Goal: Task Accomplishment & Management: Manage account settings

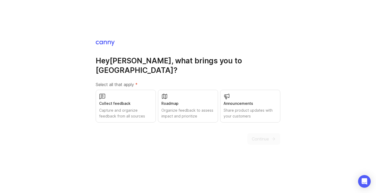
click at [179, 107] on div "Organize feedback to assess impact and prioritize" at bounding box center [187, 113] width 53 height 12
click at [143, 107] on div "Capture and organize feedback from all sources" at bounding box center [125, 113] width 53 height 12
click at [143, 109] on div "Capture and organize feedback from all sources" at bounding box center [125, 113] width 53 height 12
click at [254, 135] on span "Continue" at bounding box center [260, 138] width 17 height 6
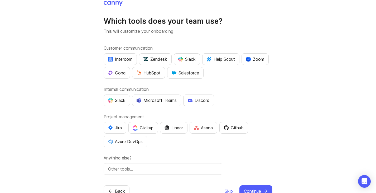
scroll to position [6, 0]
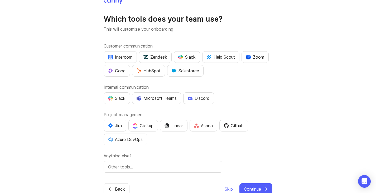
click at [144, 124] on div "Clickup" at bounding box center [143, 125] width 21 height 6
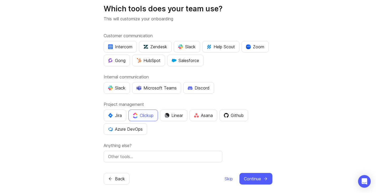
scroll to position [20, 0]
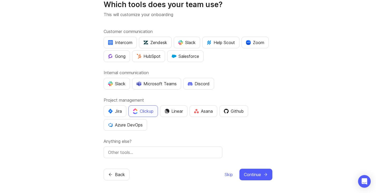
click at [129, 159] on div "Which tools does your team use? This will customize your onboarding Customer co…" at bounding box center [188, 82] width 169 height 196
click at [130, 154] on input "text" at bounding box center [163, 152] width 110 height 6
type input "Crisp"
click at [237, 147] on div "Anything else? Crisp" at bounding box center [188, 148] width 169 height 20
click at [252, 176] on span "Continue" at bounding box center [252, 174] width 17 height 6
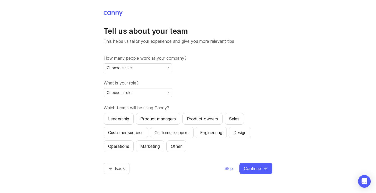
click at [222, 168] on div "Back Skip Continue" at bounding box center [188, 168] width 169 height 12
click at [227, 169] on span "Skip" at bounding box center [229, 168] width 8 height 6
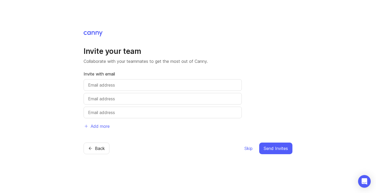
click at [251, 151] on span "Skip" at bounding box center [248, 148] width 8 height 6
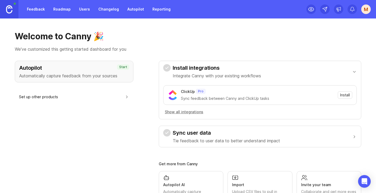
click at [247, 147] on div "Install integrations Integrate Canny with your existing workflows ClickUp Pro S…" at bounding box center [260, 154] width 202 height 186
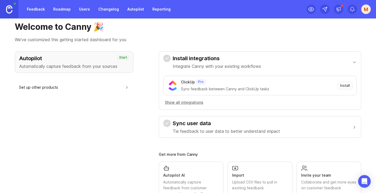
scroll to position [10, 0]
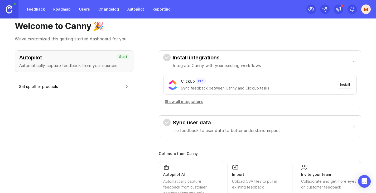
click at [177, 103] on button "Show all integrations" at bounding box center [184, 102] width 42 height 6
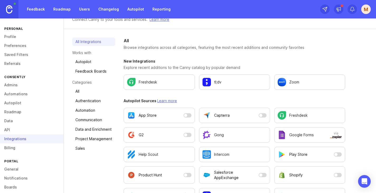
scroll to position [22, 0]
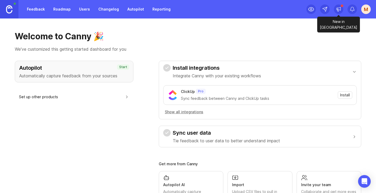
click at [339, 10] on icon at bounding box center [338, 9] width 5 height 5
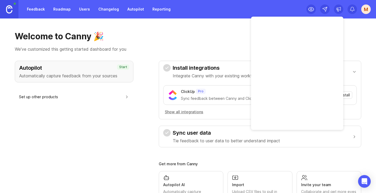
click at [63, 9] on link "Roadmap" at bounding box center [62, 8] width 24 height 9
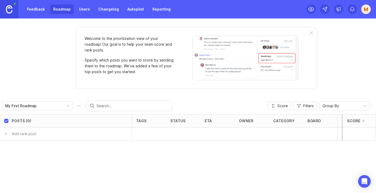
click at [313, 36] on div "Welcome to the prioritization view of your roadmap! Our goal is to help your te…" at bounding box center [196, 58] width 241 height 62
click at [312, 35] on div at bounding box center [311, 33] width 4 height 4
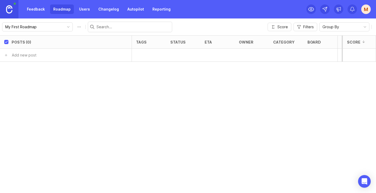
click at [39, 10] on link "Feedback" at bounding box center [36, 8] width 24 height 9
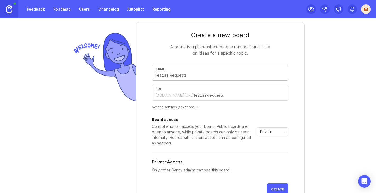
scroll to position [10, 0]
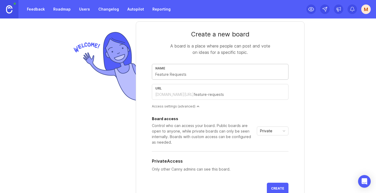
click at [69, 12] on link "Roadmap" at bounding box center [62, 8] width 24 height 9
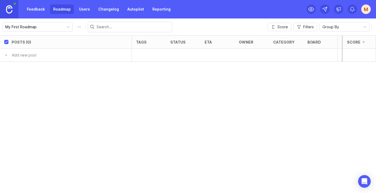
click at [368, 8] on div "M" at bounding box center [365, 8] width 9 height 9
click at [43, 11] on link "Feedback" at bounding box center [36, 8] width 24 height 9
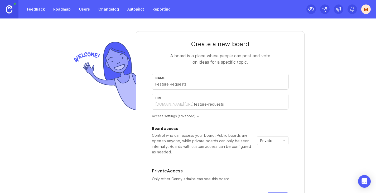
type input "C"
type input "c"
type input "Co"
type input "co"
type input "Con"
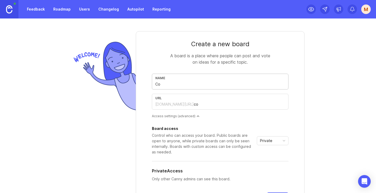
type input "con"
type input "Cons"
type input "cons"
type input "Conse"
type input "conse"
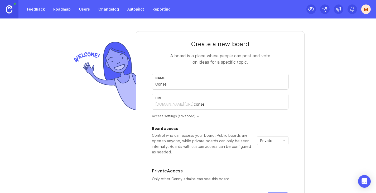
type input "Consen"
type input "consen"
type input "Consent"
type input "consent"
type input "Consentl"
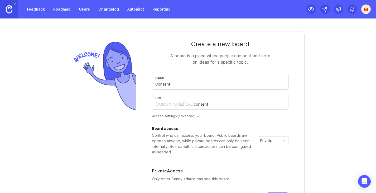
type input "consentl"
type input "F"
type input "f"
type input "R"
type input "r"
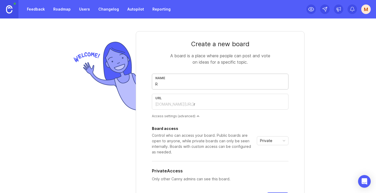
type input "Re"
type input "re"
type input "Req"
type input "req"
type input "Requ"
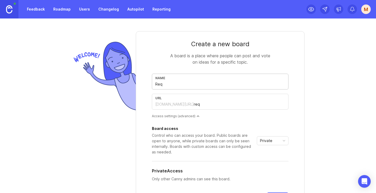
type input "requ"
type input "Reque"
type input "reque"
type input "Reques"
type input "reques"
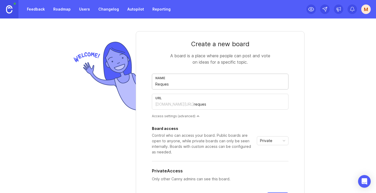
type input "Request"
type input "request"
type input "Requests"
type input "requests"
type input "Requests"
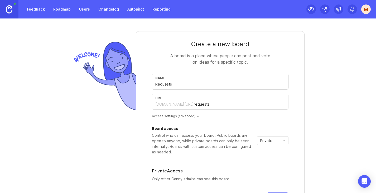
click at [266, 140] on span "Private" at bounding box center [266, 141] width 12 height 6
click at [269, 158] on span "Public" at bounding box center [265, 160] width 11 height 6
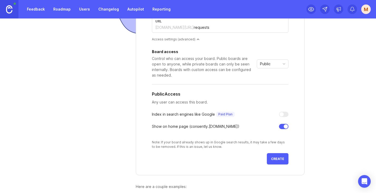
scroll to position [77, 0]
click at [283, 113] on div at bounding box center [281, 114] width 4 height 4
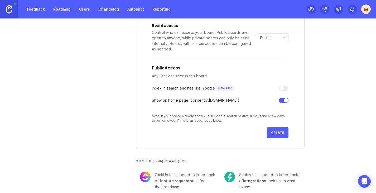
scroll to position [108, 0]
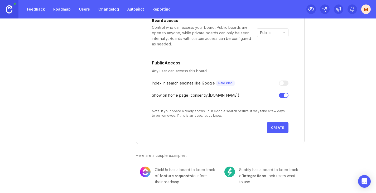
click at [278, 127] on span "Create" at bounding box center [277, 127] width 13 height 4
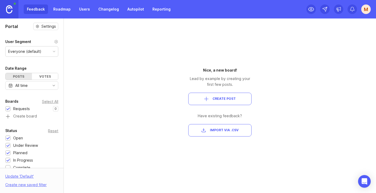
click at [27, 177] on div "Update ' Default '" at bounding box center [19, 177] width 28 height 8
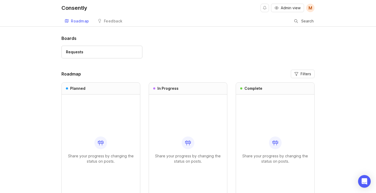
click at [280, 12] on div "Admin view M" at bounding box center [287, 8] width 54 height 16
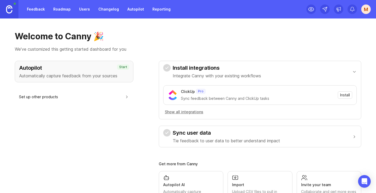
click at [38, 9] on link "Feedback" at bounding box center [36, 8] width 24 height 9
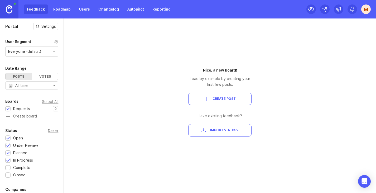
click at [43, 51] on div "Everyone (default)" at bounding box center [32, 51] width 52 height 10
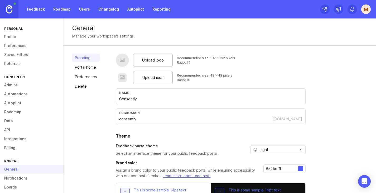
click at [149, 61] on span "Upload logo" at bounding box center [153, 60] width 22 height 6
click at [155, 80] on div "Upload icon" at bounding box center [153, 77] width 40 height 13
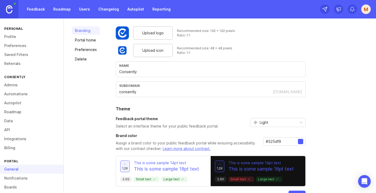
scroll to position [44, 0]
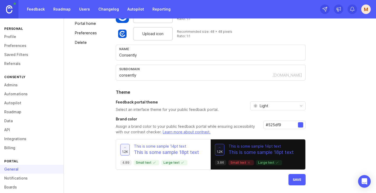
click at [268, 108] on div "Light" at bounding box center [273, 105] width 46 height 8
click at [235, 93] on h2 "Theme" at bounding box center [211, 92] width 190 height 6
click at [287, 126] on input "#525df9" at bounding box center [282, 125] width 32 height 6
paste input "0958d"
type input "#0958d9"
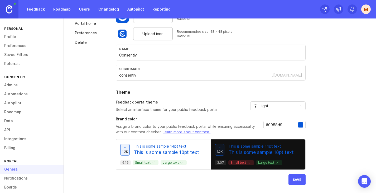
click at [278, 114] on div "Upload logo Recommended size: 192 x 192 pixels Ratio: 1:1 Upload icon Recommend…" at bounding box center [211, 97] width 190 height 175
click at [293, 177] on button "Save" at bounding box center [296, 179] width 17 height 11
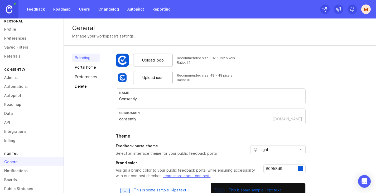
scroll to position [41, 0]
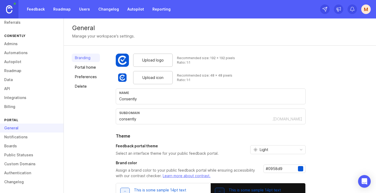
click at [28, 150] on link "Boards" at bounding box center [32, 145] width 64 height 9
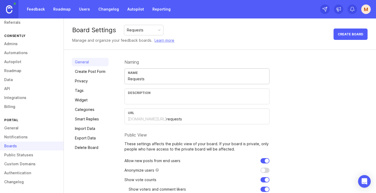
drag, startPoint x: 147, startPoint y: 80, endPoint x: 124, endPoint y: 80, distance: 22.4
click at [124, 80] on div "Name Requests" at bounding box center [196, 76] width 145 height 16
type input "Features & Requests"
click at [171, 57] on div "General Create Post Form Privacy Tags Widget Categories Smart Replies Import Da…" at bounding box center [220, 142] width 312 height 184
click at [101, 73] on link "Create Post Form" at bounding box center [90, 71] width 37 height 8
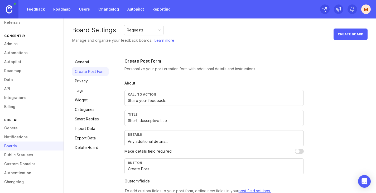
click at [96, 62] on link "General" at bounding box center [90, 62] width 37 height 8
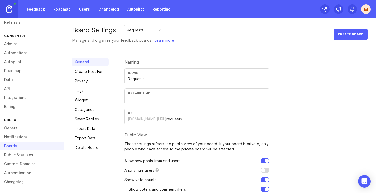
scroll to position [2, 0]
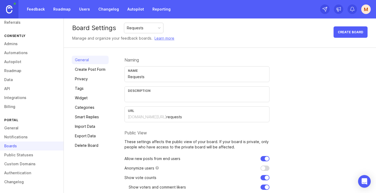
click at [128, 75] on input "Requests" at bounding box center [197, 77] width 138 height 6
drag, startPoint x: 171, startPoint y: 77, endPoint x: 116, endPoint y: 76, distance: 55.4
click at [116, 77] on div "General Create Post Form Privacy Tags Widget Categories Smart Replies Import Da…" at bounding box center [220, 140] width 312 height 184
type input "Requests and Feedback"
click at [339, 38] on div "Create Board" at bounding box center [350, 32] width 34 height 18
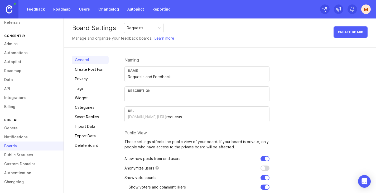
click at [154, 30] on div "Requests" at bounding box center [143, 28] width 39 height 10
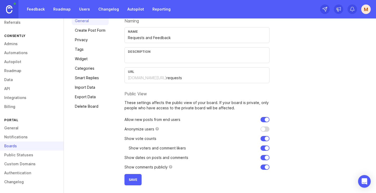
click at [134, 181] on span "Save" at bounding box center [133, 179] width 9 height 4
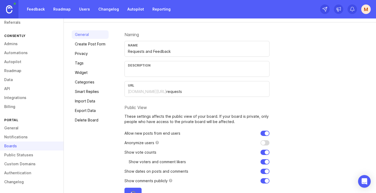
scroll to position [0, 0]
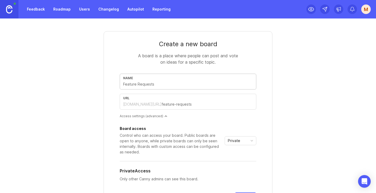
type input "P"
type input "p"
type input "Pl"
type input "pl"
type input "Pla"
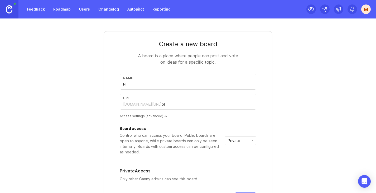
type input "pla"
type input "Plan"
type input "plan"
type input "Plann"
type input "plann"
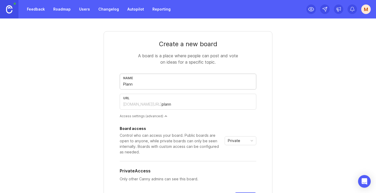
type input "Planne"
type input "planne"
type input "Planned"
type input "planned"
type input "Planned F"
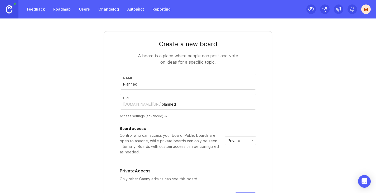
type input "planned-f"
type input "Planned Fe"
type input "planned-fe"
type input "Planned Fea"
type input "planned-fea"
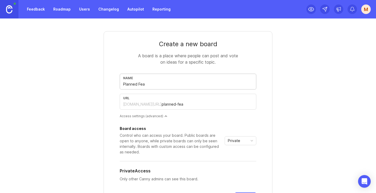
type input "Planned Feat"
type input "planned-feat"
type input "Planned Featu"
type input "planned-featu"
type input "Planned Featur"
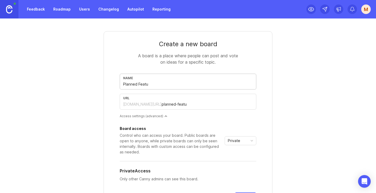
type input "planned-featur"
type input "Planned Feature"
type input "planned-feature"
type input "Planned Features"
type input "planned-features"
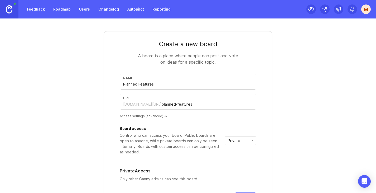
scroll to position [68, 0]
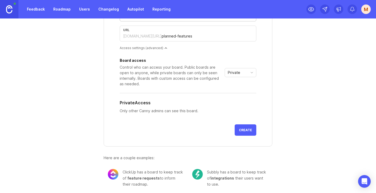
type input "Planned Features"
click at [244, 73] on div "Private" at bounding box center [236, 72] width 23 height 8
click at [239, 93] on span "Public" at bounding box center [234, 92] width 13 height 6
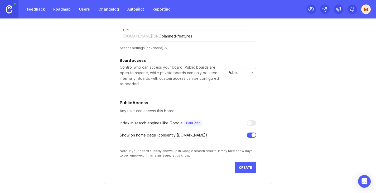
scroll to position [108, 0]
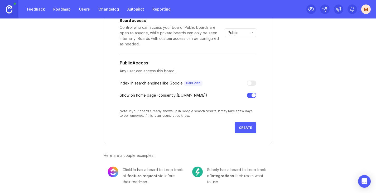
click at [244, 128] on span "Create" at bounding box center [245, 127] width 13 height 4
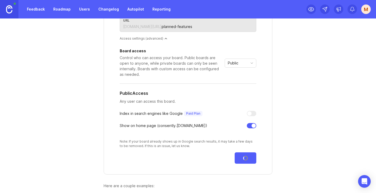
scroll to position [54, 0]
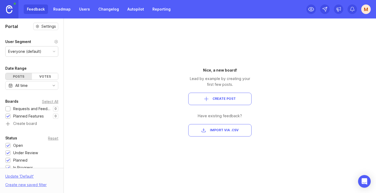
click at [223, 97] on span "Create Post" at bounding box center [223, 98] width 23 height 4
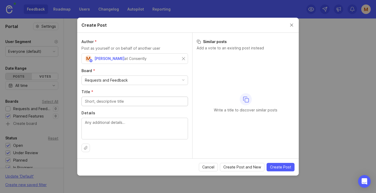
click at [143, 83] on div "Requests and Feedback" at bounding box center [135, 80] width 106 height 9
click at [137, 103] on input "Title *" at bounding box center [135, 101] width 100 height 6
click at [171, 148] on div at bounding box center [134, 147] width 106 height 8
click at [127, 101] on input "Multilingual Support on Cookie Banner" at bounding box center [135, 101] width 100 height 6
type input "Multilingual Support for Cookie Banner"
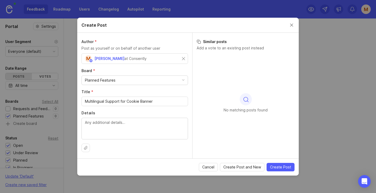
click at [127, 108] on div "Author * Post as yourself or on behalf of another user M Mizanur Rahman at Cons…" at bounding box center [134, 95] width 115 height 125
click at [250, 163] on button "Create Post and New" at bounding box center [242, 167] width 45 height 8
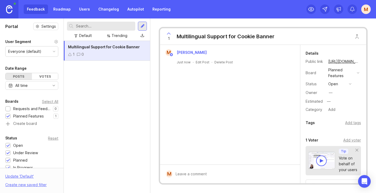
click at [142, 25] on div at bounding box center [142, 26] width 4 height 5
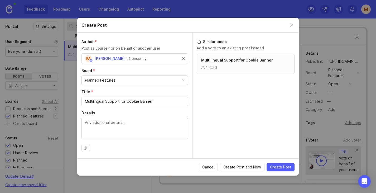
click at [292, 25] on button "Close create post modal" at bounding box center [292, 25] width 6 height 6
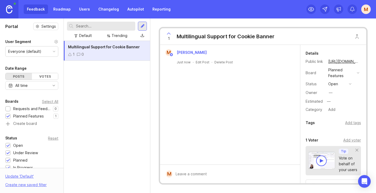
click at [36, 7] on div "Feedback Roadmap Users Changelog Autopilot Reporting" at bounding box center [99, 8] width 150 height 9
click at [36, 13] on div "Feedback Roadmap Users Changelog Autopilot Reporting" at bounding box center [99, 8] width 150 height 9
click at [68, 9] on link "Roadmap" at bounding box center [62, 8] width 24 height 9
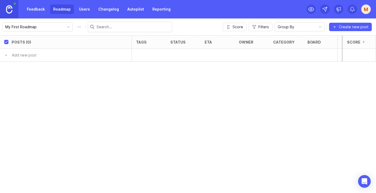
click at [41, 11] on link "Feedback" at bounding box center [36, 8] width 24 height 9
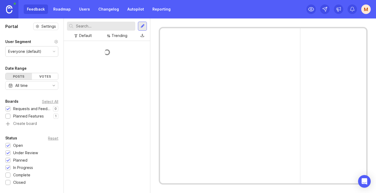
click at [59, 8] on link "Roadmap" at bounding box center [62, 8] width 24 height 9
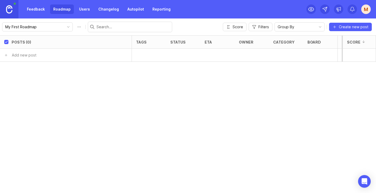
click at [354, 28] on span "Create new post" at bounding box center [354, 26] width 30 height 5
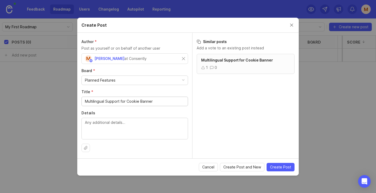
click at [234, 65] on div "1 0" at bounding box center [245, 68] width 89 height 6
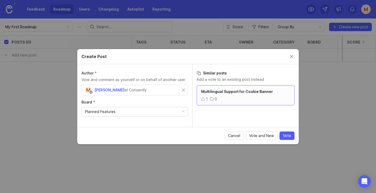
click at [292, 59] on button "Close create post modal" at bounding box center [292, 57] width 6 height 6
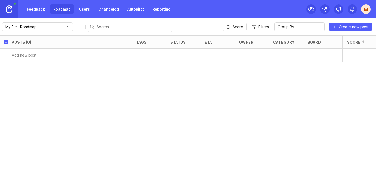
click at [46, 22] on div "My First Roadmap" at bounding box center [87, 27] width 170 height 11
click at [46, 27] on input "My First Roadmap" at bounding box center [34, 27] width 58 height 6
click at [319, 70] on div "Posts (0) tags status eta owner category board Votes Impact Effort Score Add ne…" at bounding box center [188, 113] width 376 height 157
click at [324, 7] on icon at bounding box center [324, 9] width 5 height 5
click at [309, 7] on icon at bounding box center [311, 9] width 6 height 6
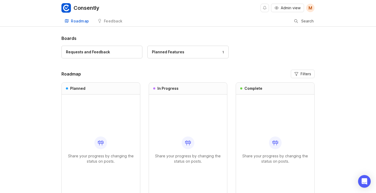
scroll to position [17, 0]
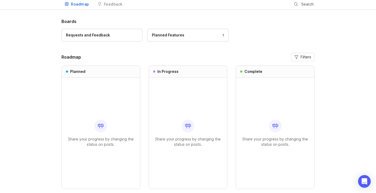
click at [184, 33] on div "Planned Features 1" at bounding box center [188, 35] width 72 height 6
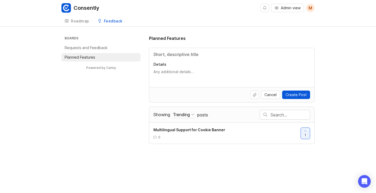
click at [130, 91] on div "Boards Requests and Feedback Planned Features Powered by Canny Planned Features…" at bounding box center [187, 89] width 253 height 109
click at [196, 135] on div "0" at bounding box center [224, 137] width 143 height 4
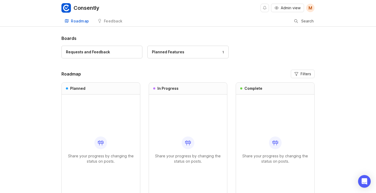
scroll to position [17, 0]
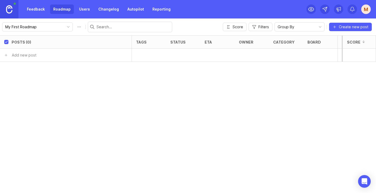
click at [341, 27] on span "Create new post" at bounding box center [354, 26] width 30 height 5
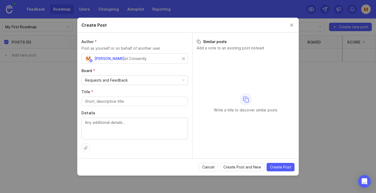
drag, startPoint x: 237, startPoint y: 168, endPoint x: 243, endPoint y: 65, distance: 103.0
click at [243, 66] on form "Create Post Author * Post as yourself or on behalf of another user M Mizanur Ra…" at bounding box center [187, 97] width 221 height 158
click at [231, 46] on p "Add a vote to an existing post instead" at bounding box center [246, 47] width 98 height 5
click at [140, 104] on input "Title *" at bounding box center [135, 101] width 100 height 6
paste input "Multilingual Support for Cookie Banner"
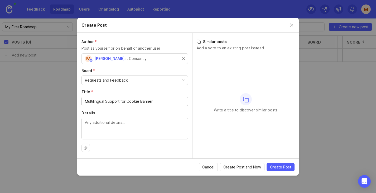
type input "Multilingual Support for Cookie Banner"
click at [212, 97] on div "Write a title to discover similar posts" at bounding box center [246, 103] width 98 height 98
click at [277, 167] on span "Create Post" at bounding box center [280, 166] width 21 height 5
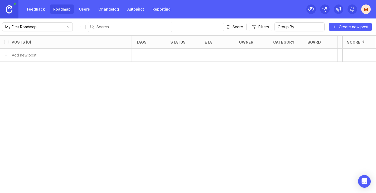
checkbox input "false"
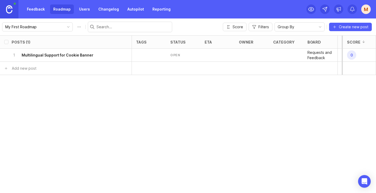
click at [184, 55] on div "open" at bounding box center [183, 54] width 34 height 13
click at [48, 54] on h6 "Multilingual Support for Cookie Banner" at bounding box center [58, 54] width 72 height 5
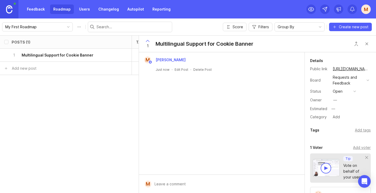
click at [348, 90] on button "open" at bounding box center [344, 91] width 26 height 7
click at [346, 130] on div "in progress" at bounding box center [346, 130] width 24 height 4
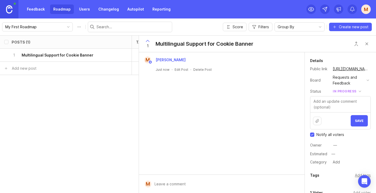
click at [359, 121] on span "Save" at bounding box center [359, 121] width 9 height 4
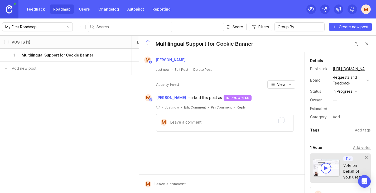
click at [249, 104] on div "﻿ · Just now · Edit Comment · Pin Comment · Reply M" at bounding box center [222, 116] width 160 height 31
click at [44, 26] on input "My First Roadmap" at bounding box center [34, 27] width 58 height 6
click at [75, 27] on button "Roadmap options" at bounding box center [79, 27] width 8 height 8
type input "Consently Roadmap"
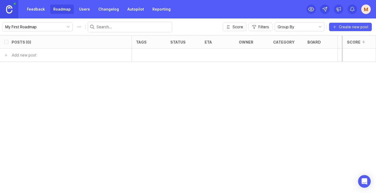
checkbox input "false"
type input "Consently Roadmap"
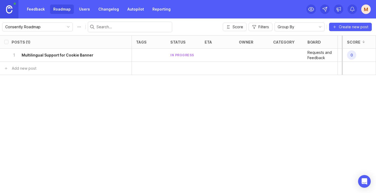
click at [45, 11] on link "Feedback" at bounding box center [36, 8] width 24 height 9
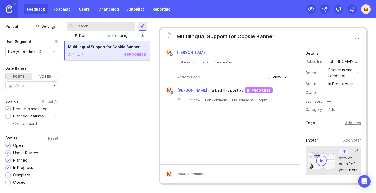
click at [365, 9] on div "M" at bounding box center [365, 8] width 9 height 9
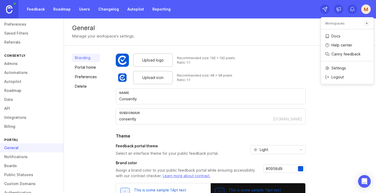
scroll to position [35, 0]
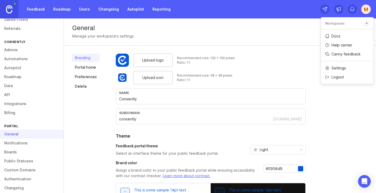
click at [31, 147] on link "Boards" at bounding box center [32, 151] width 64 height 9
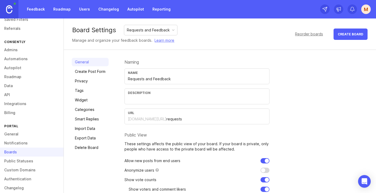
click at [151, 28] on div "Requests and Feedback" at bounding box center [148, 30] width 43 height 6
click at [93, 148] on link "Delete Board" at bounding box center [90, 147] width 37 height 8
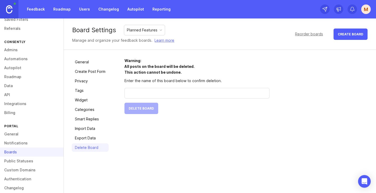
click at [145, 92] on input "text" at bounding box center [197, 93] width 138 height 6
type input "Planned Features"
click at [146, 101] on form "Warning: All posts on the board will be deleted. This action cannot be undone. …" at bounding box center [196, 86] width 145 height 56
click at [146, 107] on span "Delete Board" at bounding box center [141, 108] width 25 height 4
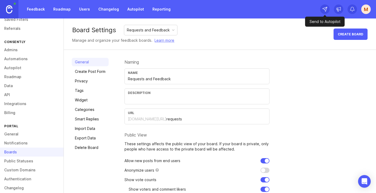
drag, startPoint x: 326, startPoint y: 11, endPoint x: 296, endPoint y: 18, distance: 30.9
click at [297, 18] on div "Feedback Roadmap Users Changelog Autopilot Reporting M" at bounding box center [188, 9] width 376 height 18
click at [14, 13] on link at bounding box center [9, 9] width 18 height 18
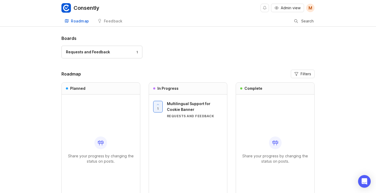
click at [195, 104] on span "Multilingual Support for Cookie Banner" at bounding box center [188, 106] width 43 height 10
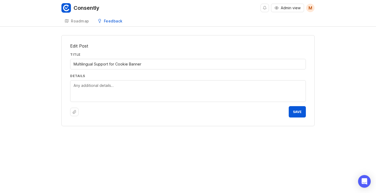
click at [296, 11] on button "Admin view" at bounding box center [287, 8] width 33 height 8
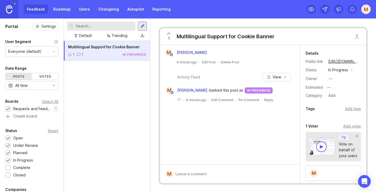
click at [64, 13] on link "Roadmap" at bounding box center [62, 8] width 24 height 9
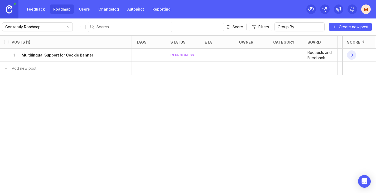
click at [6, 54] on input "select post" at bounding box center [6, 55] width 4 height 4
checkbox input "true"
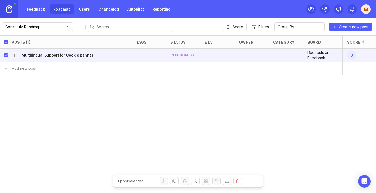
click at [311, 54] on p "Requests and Feedback" at bounding box center [320, 55] width 26 height 11
click at [57, 55] on h6 "Multilingual Support for Cookie Banner" at bounding box center [58, 54] width 72 height 5
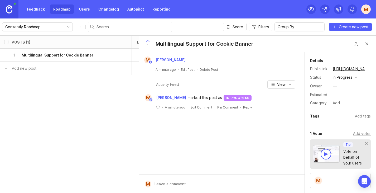
click at [39, 30] on div "Consently Roadmap" at bounding box center [33, 27] width 62 height 8
click at [38, 12] on link "Feedback" at bounding box center [36, 8] width 24 height 9
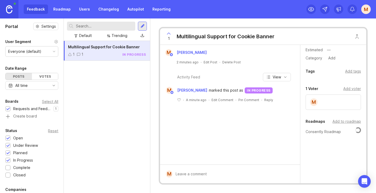
scroll to position [29, 0]
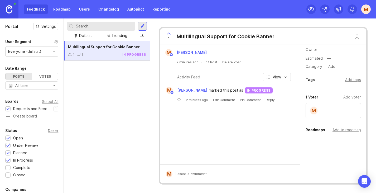
click at [66, 10] on link "Roadmap" at bounding box center [62, 8] width 24 height 9
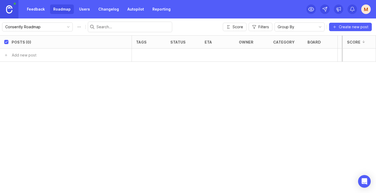
click at [41, 7] on link "Feedback" at bounding box center [36, 8] width 24 height 9
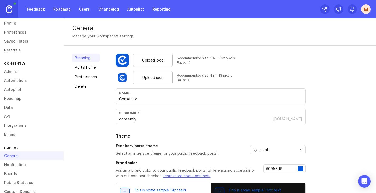
scroll to position [41, 0]
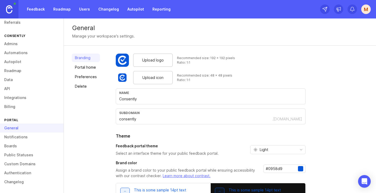
click at [29, 146] on link "Boards" at bounding box center [32, 145] width 64 height 9
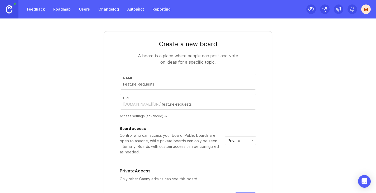
type input "P"
type input "p"
type input "Pl"
type input "pl"
type input "Pla"
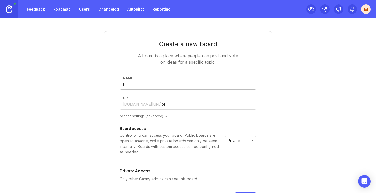
type input "pla"
type input "Plan"
type input "plan"
type input "Plann"
type input "plann"
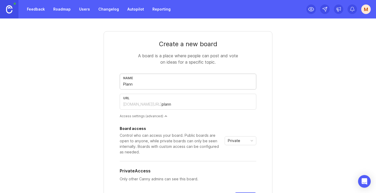
type input "Planne"
type input "planne"
type input "Planned"
type input "planned"
type input "Planned F"
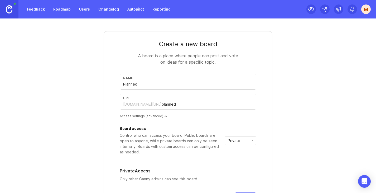
type input "planned-f"
type input "Planned Fe"
type input "planned-fe"
type input "Planned Fea"
type input "planned-fea"
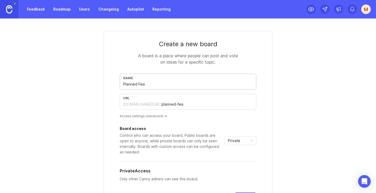
type input "Planned Feat"
type input "planned-feat"
type input "Planned Featu"
type input "planned-featu"
type input "Planned Featur"
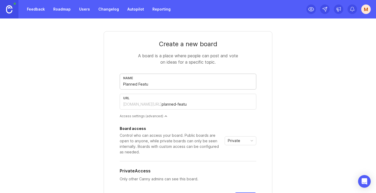
type input "planned-featur"
type input "Planned Feature"
type input "planned-feature"
type input "Planned Features"
type input "planned-features"
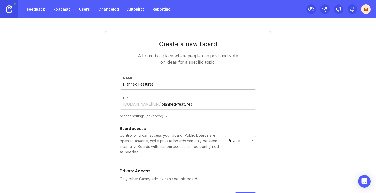
type input "Planned Features"
click at [272, 93] on form "Create a new board A board is a place where people can post and vote on ideas f…" at bounding box center [188, 122] width 169 height 183
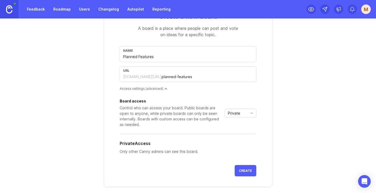
scroll to position [70, 0]
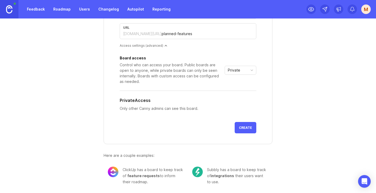
click at [231, 70] on span "Private" at bounding box center [234, 70] width 12 height 6
click at [234, 90] on span "Public" at bounding box center [233, 89] width 11 height 6
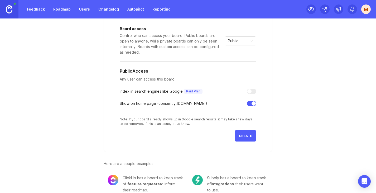
scroll to position [108, 0]
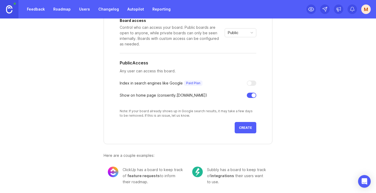
click at [251, 127] on span "Create" at bounding box center [245, 127] width 13 height 4
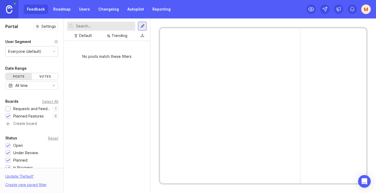
click at [39, 6] on div "Feedback Roadmap Users Changelog Autopilot Reporting" at bounding box center [99, 8] width 150 height 9
click at [38, 9] on div "Feedback Roadmap Users Changelog Autopilot Reporting" at bounding box center [99, 8] width 150 height 9
click at [45, 48] on div "Everyone (default)" at bounding box center [32, 51] width 52 height 10
click at [37, 11] on div "Feedback Roadmap Users Changelog Autopilot Reporting" at bounding box center [99, 8] width 150 height 9
click at [12, 9] on img at bounding box center [9, 9] width 6 height 8
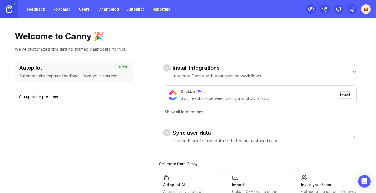
click at [36, 7] on link "Feedback" at bounding box center [36, 8] width 24 height 9
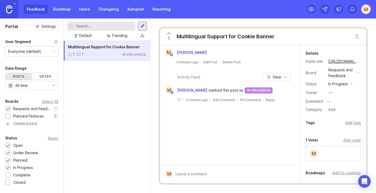
click at [346, 72] on div "Requests and Feedback" at bounding box center [341, 73] width 26 height 12
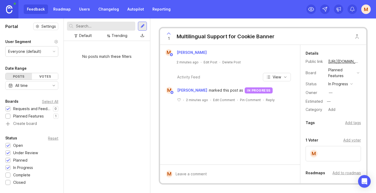
scroll to position [31, 0]
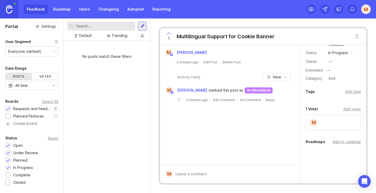
click at [346, 141] on div "Add to roadmap" at bounding box center [346, 142] width 28 height 6
click at [334, 166] on div "Details Public link https://consently.canny.io/planned-features/p/multilingual-…" at bounding box center [333, 112] width 66 height 196
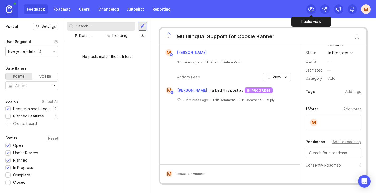
click at [314, 10] on icon at bounding box center [311, 9] width 6 height 6
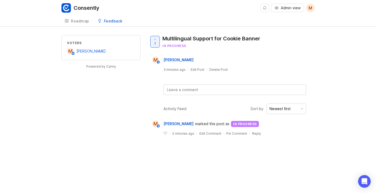
click at [84, 20] on div "Roadmap" at bounding box center [80, 21] width 18 height 4
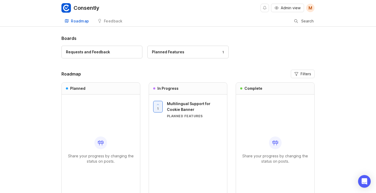
click at [118, 17] on link "Feedback" at bounding box center [109, 21] width 31 height 11
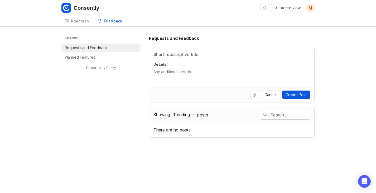
click at [111, 57] on li "Planned Features" at bounding box center [100, 57] width 79 height 8
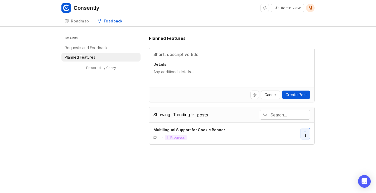
click at [309, 7] on span "M" at bounding box center [310, 8] width 4 height 6
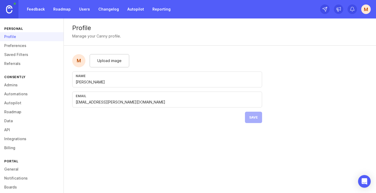
click at [82, 13] on link "Users" at bounding box center [84, 8] width 17 height 9
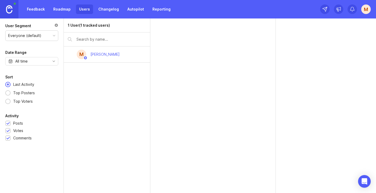
click at [360, 12] on div "M" at bounding box center [345, 9] width 51 height 18
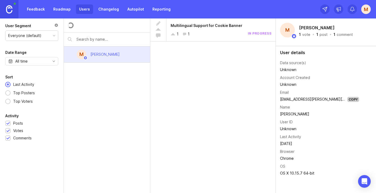
click at [364, 12] on div "M" at bounding box center [365, 8] width 9 height 9
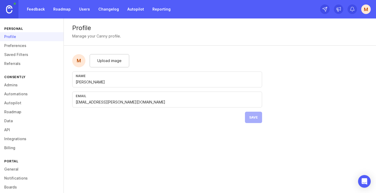
click at [23, 86] on link "Admins" at bounding box center [32, 84] width 64 height 9
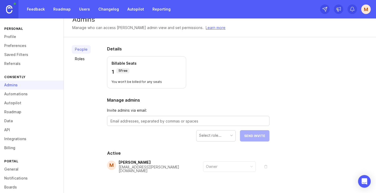
scroll to position [9, 0]
click at [138, 125] on div at bounding box center [188, 120] width 162 height 10
type textarea "[EMAIL_ADDRESS][PERSON_NAME][DOMAIN_NAME]"
click at [230, 134] on div "Select role..." at bounding box center [215, 135] width 39 height 10
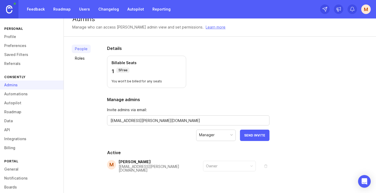
click at [256, 137] on span "Send Invite" at bounding box center [254, 135] width 21 height 4
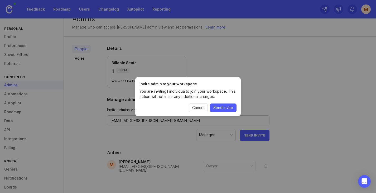
click at [226, 107] on span "Send invite" at bounding box center [223, 107] width 20 height 5
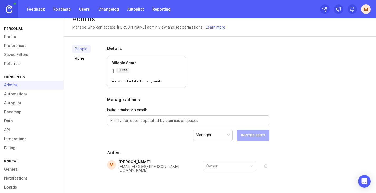
click at [185, 123] on div at bounding box center [188, 120] width 162 height 10
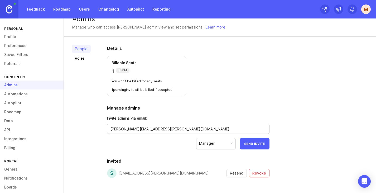
type textarea "[PERSON_NAME][EMAIL_ADDRESS][PERSON_NAME][DOMAIN_NAME]"
click at [259, 138] on button "Send Invite" at bounding box center [255, 143] width 30 height 11
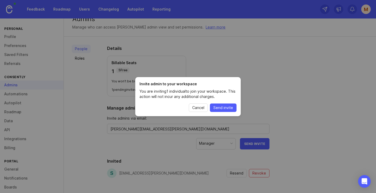
click at [222, 107] on span "Send invite" at bounding box center [223, 107] width 20 height 5
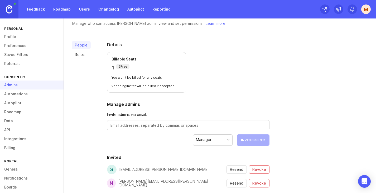
scroll to position [5, 0]
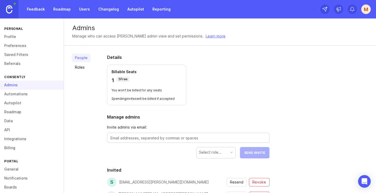
click at [154, 138] on textarea at bounding box center [188, 138] width 156 height 6
click at [161, 140] on textarea at bounding box center [188, 138] width 156 height 6
click at [161, 134] on div at bounding box center [188, 138] width 162 height 10
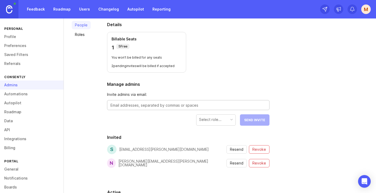
scroll to position [48, 0]
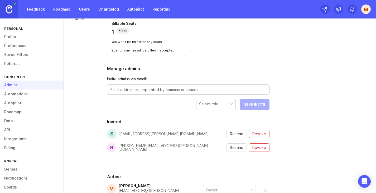
paste textarea "[PERSON_NAME][EMAIL_ADDRESS][PERSON_NAME][DOMAIN_NAME]"
type textarea "[PERSON_NAME][EMAIL_ADDRESS][PERSON_NAME][DOMAIN_NAME]"
click at [226, 104] on div "Select role..." at bounding box center [215, 104] width 39 height 10
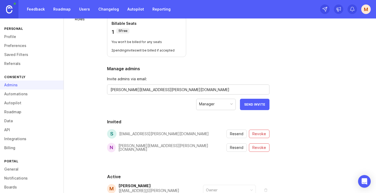
click at [248, 103] on span "Send Invite" at bounding box center [254, 104] width 21 height 4
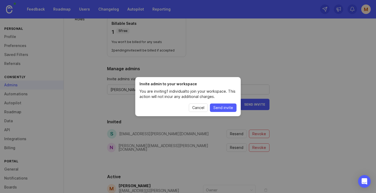
click at [227, 106] on span "Send invite" at bounding box center [223, 107] width 20 height 5
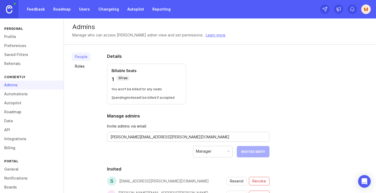
scroll to position [0, 0]
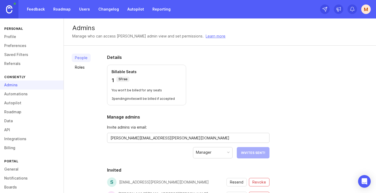
click at [370, 7] on div "M" at bounding box center [365, 8] width 9 height 9
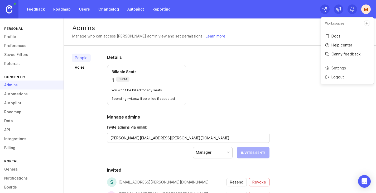
click at [35, 8] on link "Feedback" at bounding box center [36, 8] width 24 height 9
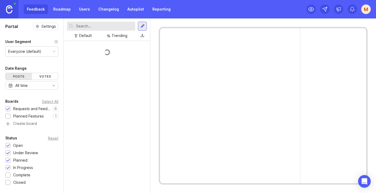
click at [9, 9] on img at bounding box center [9, 9] width 6 height 8
